Goal: Find specific page/section: Find specific page/section

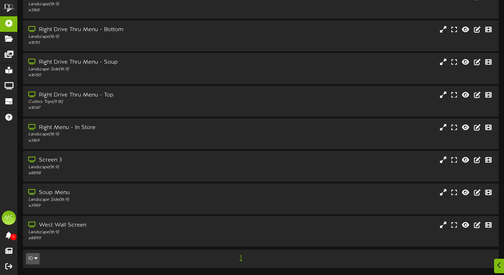
scroll to position [76, 0]
click at [107, 221] on div "West Wall Screen Landscape ( 16:9 ) # 8899" at bounding box center [260, 231] width 477 height 31
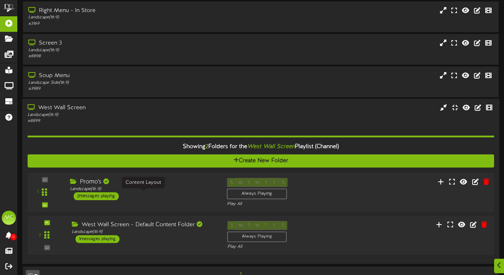
scroll to position [210, 0]
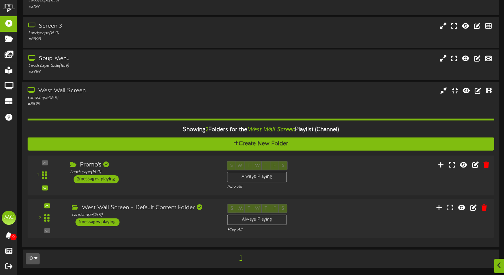
click at [181, 180] on div "Promo's Landscape ( 16:9 ) 2 messages playing" at bounding box center [142, 172] width 157 height 22
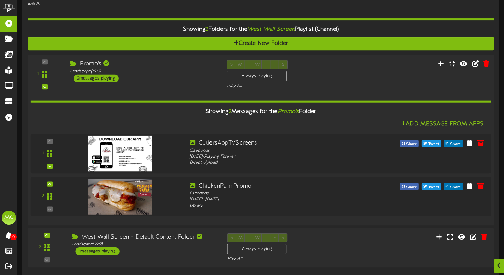
scroll to position [339, 0]
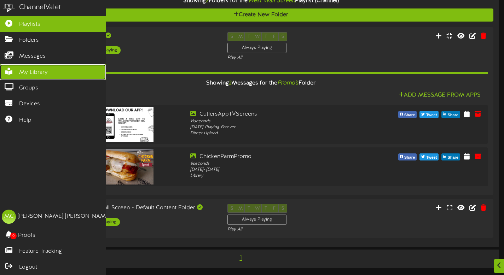
click at [20, 69] on span "My Library" at bounding box center [33, 73] width 29 height 8
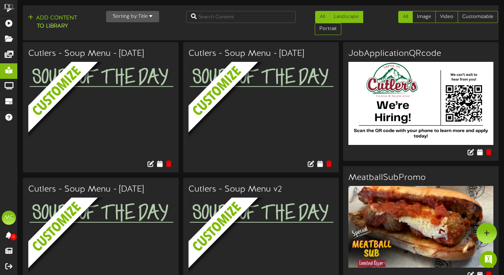
click at [342, 16] on link "Landscape" at bounding box center [346, 17] width 34 height 12
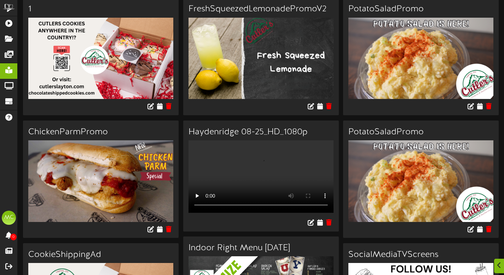
scroll to position [47, 0]
